Goal: Information Seeking & Learning: Understand process/instructions

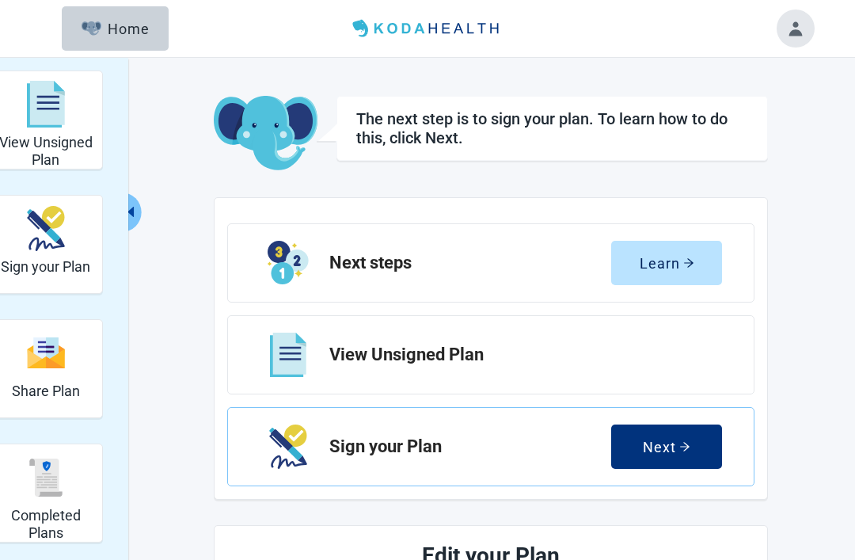
click at [669, 452] on div "Next" at bounding box center [667, 447] width 48 height 16
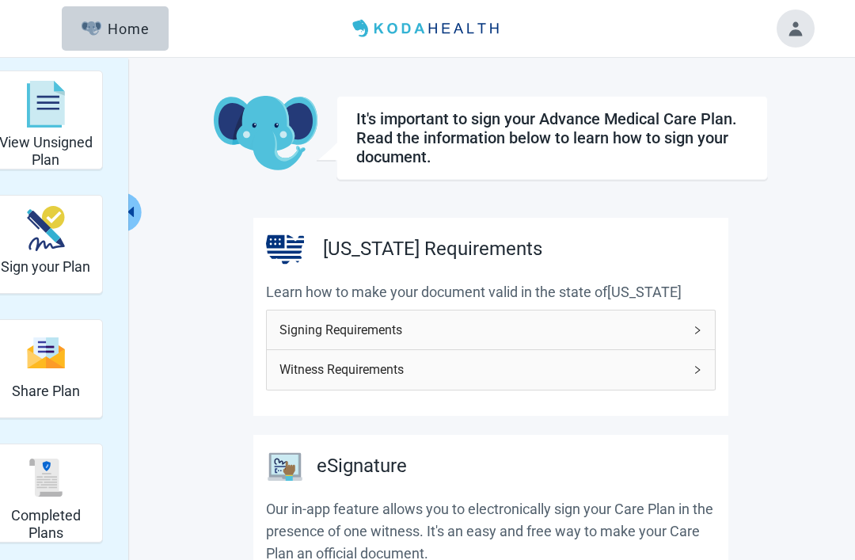
click at [615, 326] on span "Signing Requirements" at bounding box center [482, 330] width 404 height 20
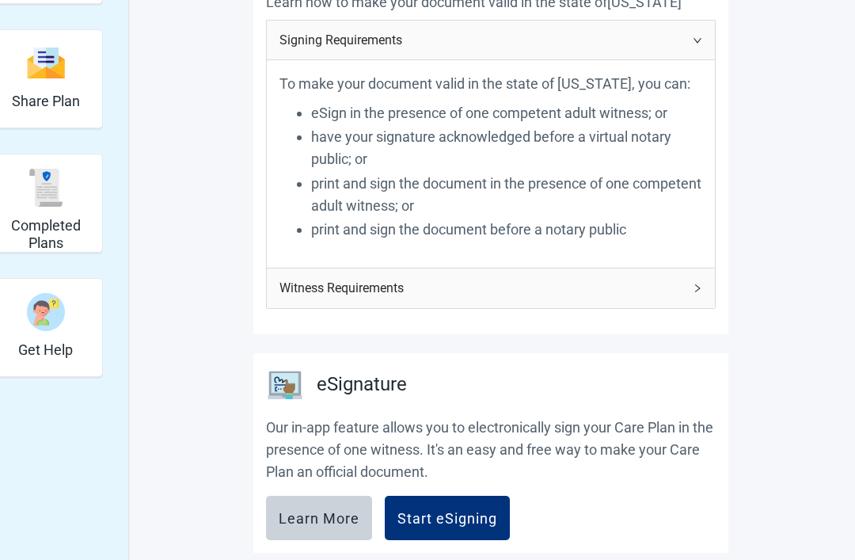
scroll to position [290, 0]
click at [681, 286] on span "Witness Requirements" at bounding box center [482, 288] width 404 height 20
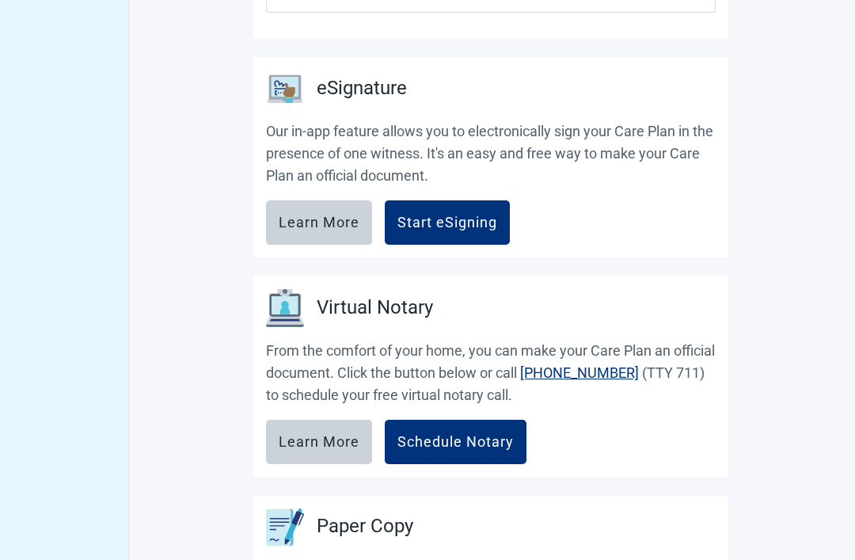
scroll to position [928, 0]
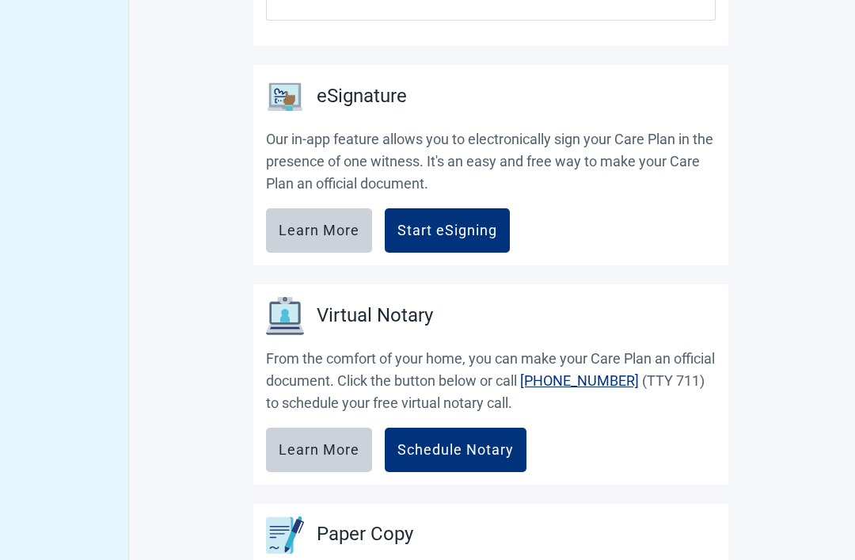
click at [326, 227] on div "Learn More" at bounding box center [319, 231] width 81 height 16
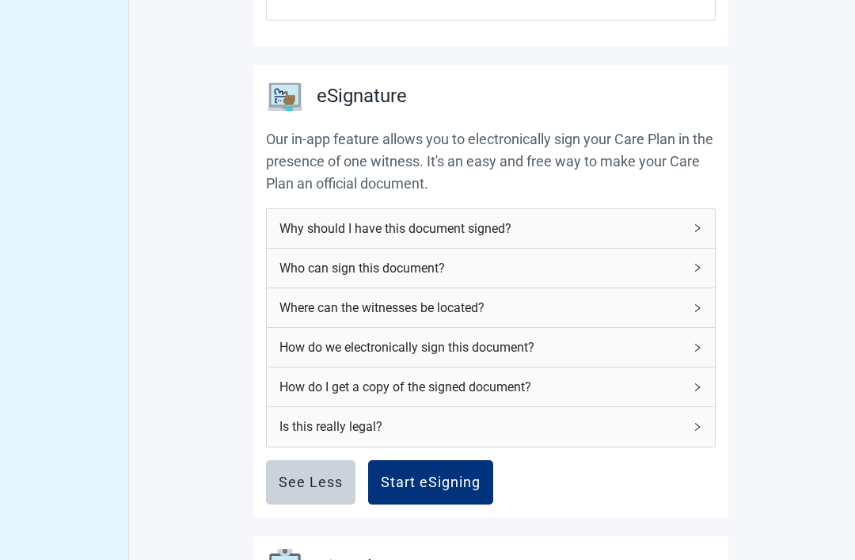
click at [681, 340] on span "How do we electronically sign this document?" at bounding box center [482, 347] width 404 height 20
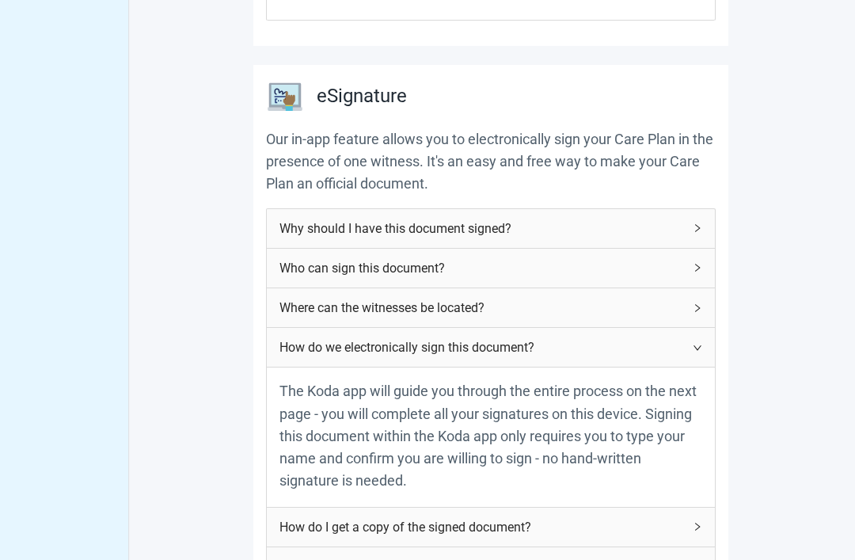
click at [685, 514] on div "How do I get a copy of the signed document?" at bounding box center [491, 527] width 448 height 39
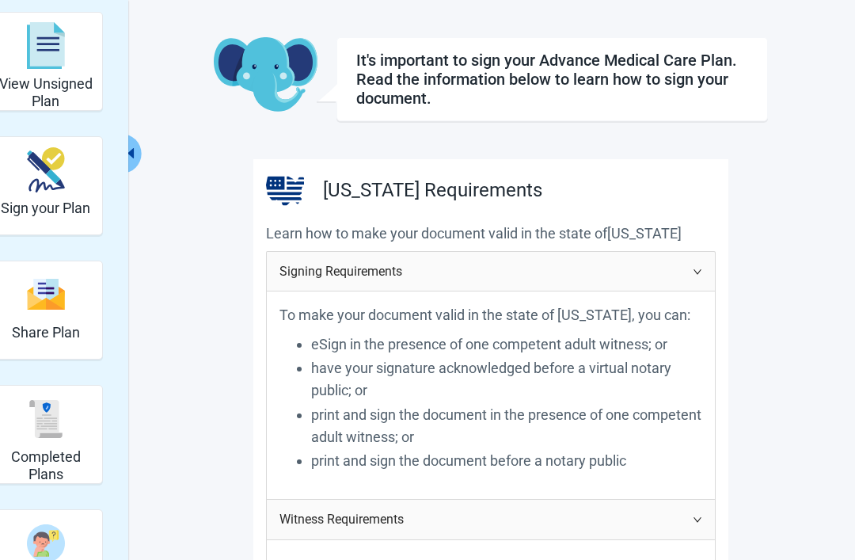
scroll to position [0, 0]
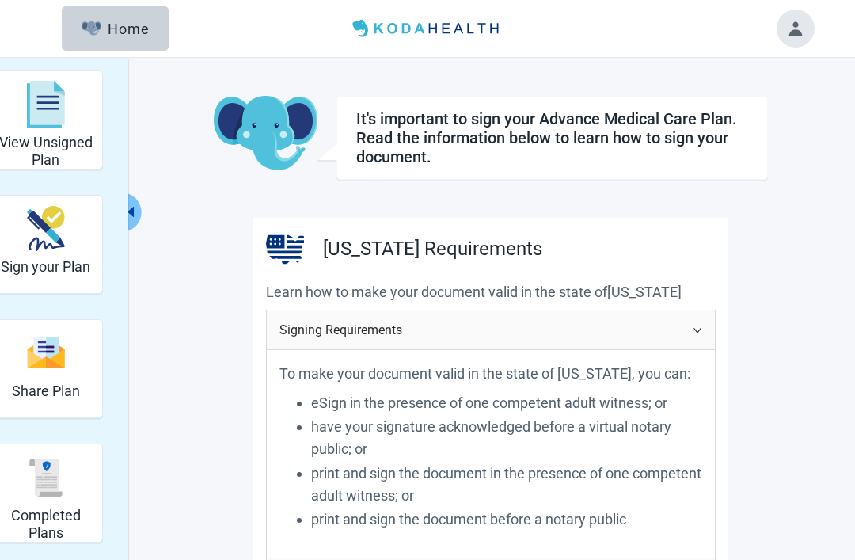
click at [793, 26] on button "Toggle account menu" at bounding box center [796, 29] width 38 height 38
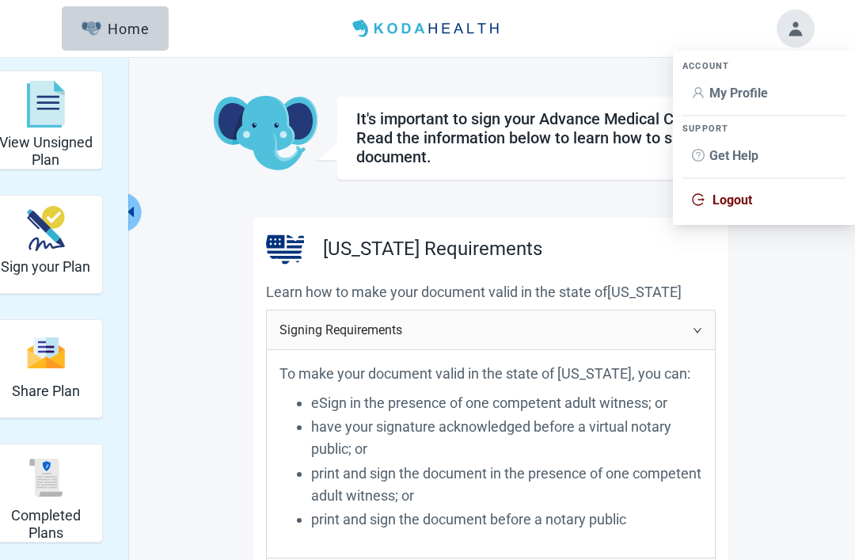
click at [746, 195] on span "Logout" at bounding box center [733, 199] width 40 height 15
